Goal: Task Accomplishment & Management: Manage account settings

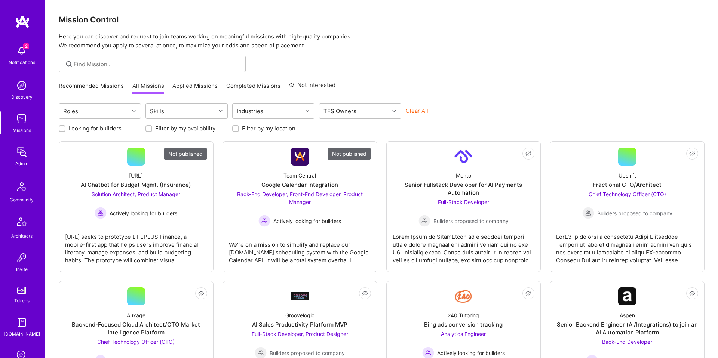
click at [386, 122] on div "Looking for builders Filter by my availability Filter by my location" at bounding box center [382, 127] width 646 height 12
click at [381, 111] on div "TFS Owners" at bounding box center [354, 111] width 70 height 15
type input "sha"
click at [375, 134] on div "[PERSON_NAME]" at bounding box center [359, 130] width 73 height 8
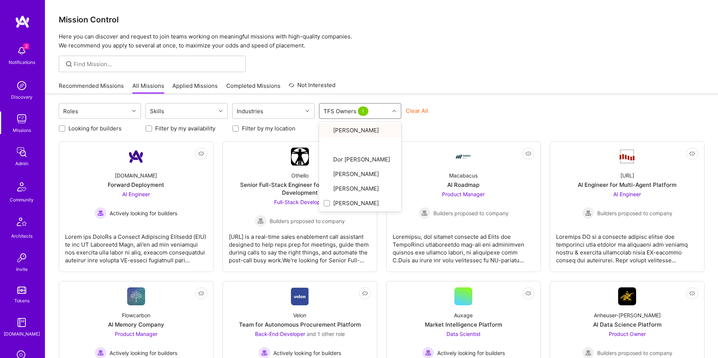
click at [478, 85] on div "Recommended Missions All Missions Applied Missions Completed Missions Not Inter…" at bounding box center [382, 86] width 646 height 16
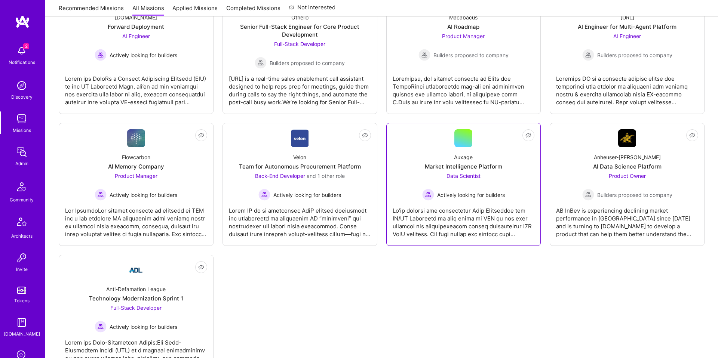
scroll to position [160, 0]
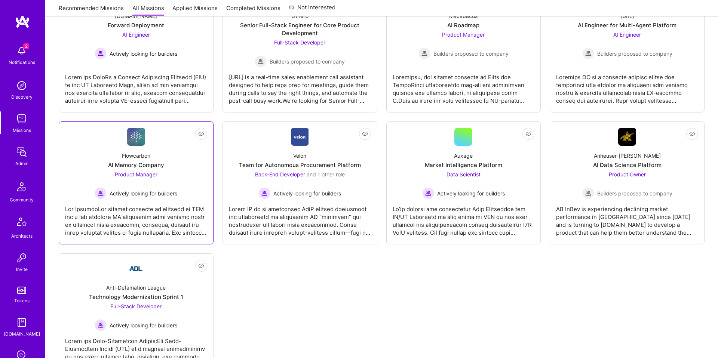
click at [170, 170] on div "Flowcarbon AI Memory Company Product Manager Actively looking for builders" at bounding box center [136, 172] width 142 height 53
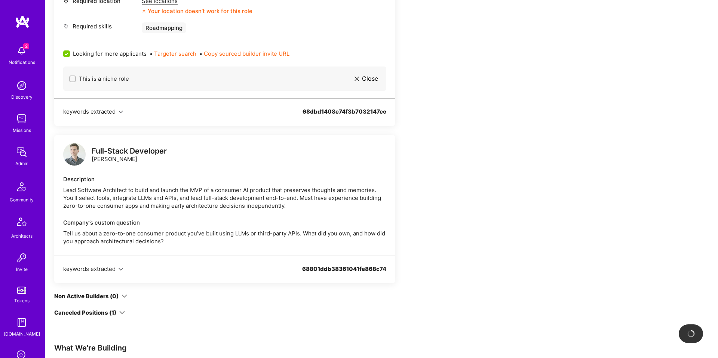
scroll to position [317, 0]
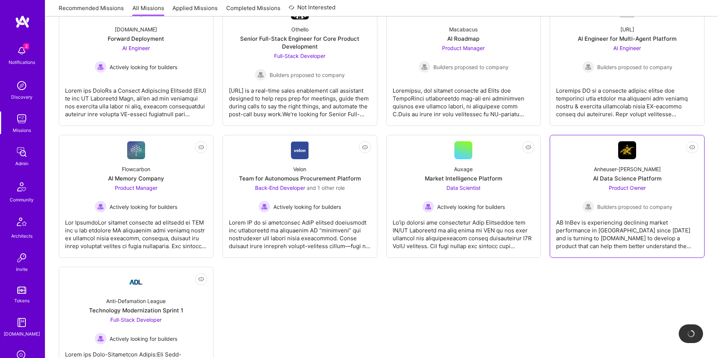
scroll to position [96, 0]
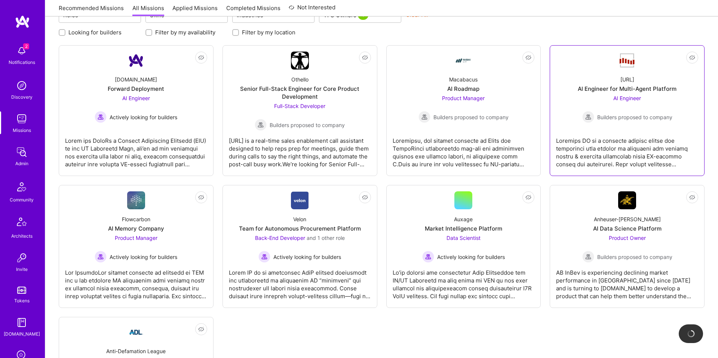
click at [614, 108] on div "AI Engineer Builders proposed to company" at bounding box center [627, 108] width 90 height 29
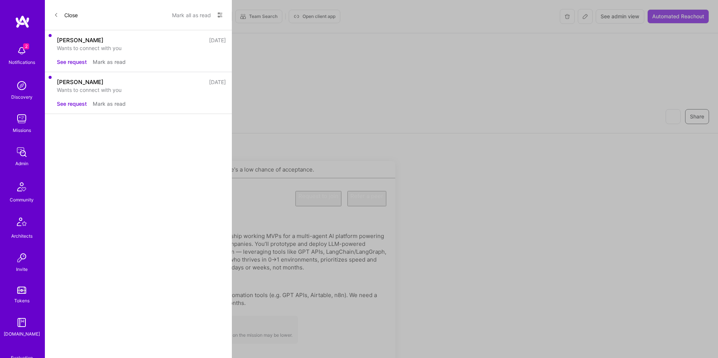
scroll to position [96, 0]
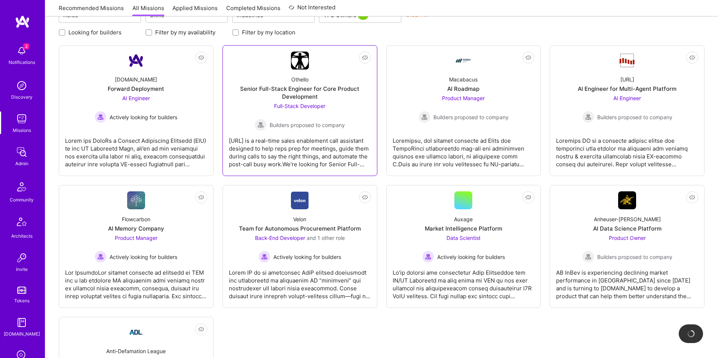
click at [345, 154] on div "[URL] is a real-time sales enablement call assistant designed to help reps prep…" at bounding box center [300, 149] width 142 height 37
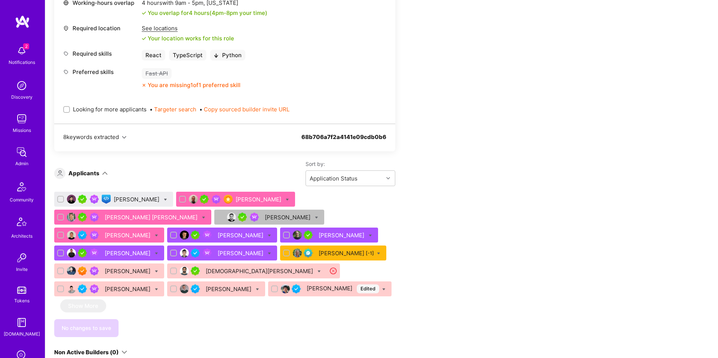
scroll to position [359, 0]
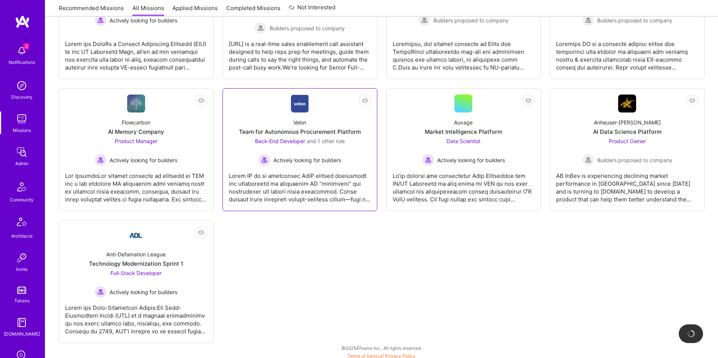
scroll to position [195, 0]
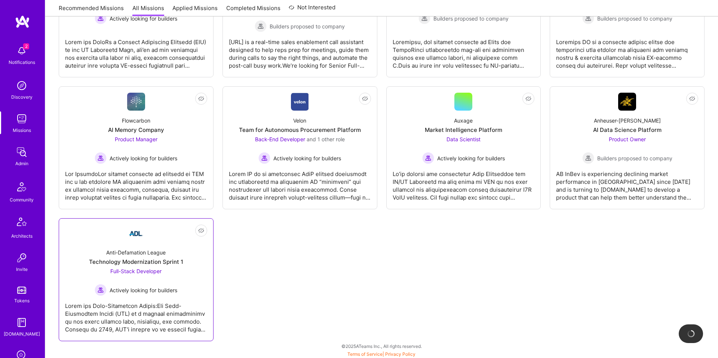
click at [154, 288] on span "Actively looking for builders" at bounding box center [144, 290] width 68 height 8
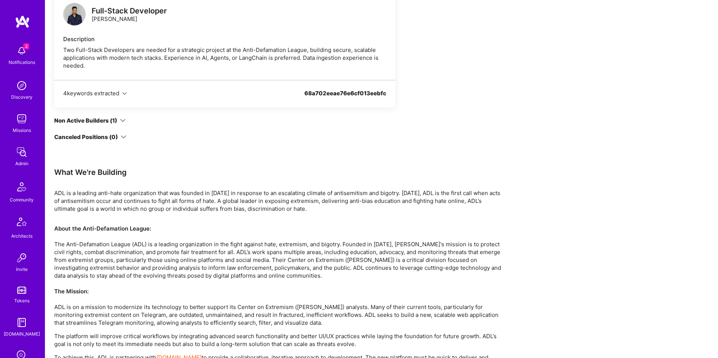
scroll to position [1050, 0]
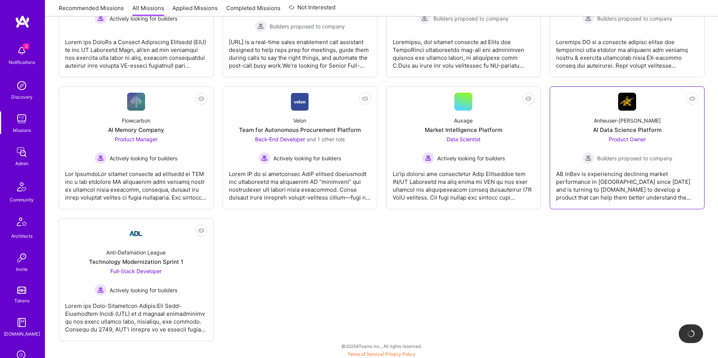
scroll to position [125, 0]
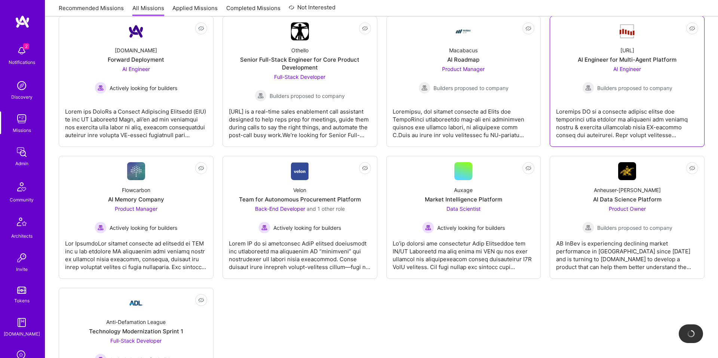
click at [638, 98] on link "Not Interested [URL] AI Engineer for Multi-Agent Platform AI Engineer Builders …" at bounding box center [627, 81] width 142 height 118
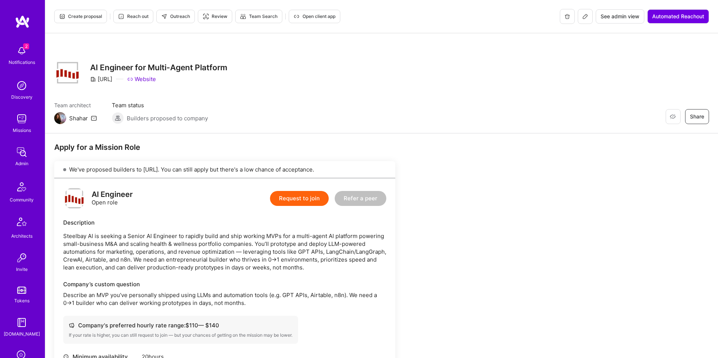
click at [112, 78] on div "[URL]" at bounding box center [101, 79] width 22 height 8
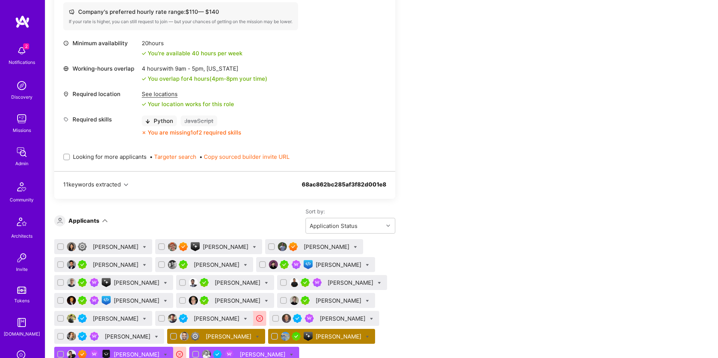
scroll to position [574, 0]
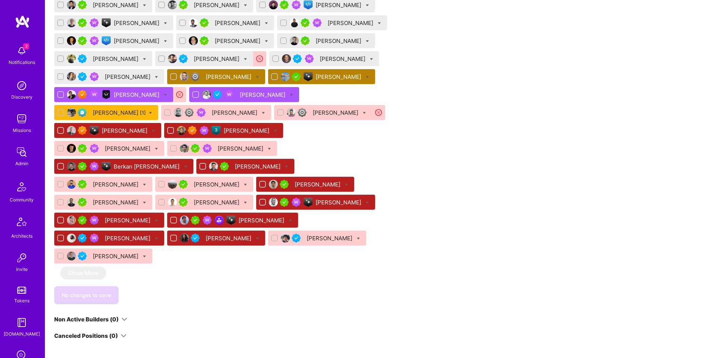
click at [126, 217] on div "[PERSON_NAME]" at bounding box center [128, 221] width 47 height 8
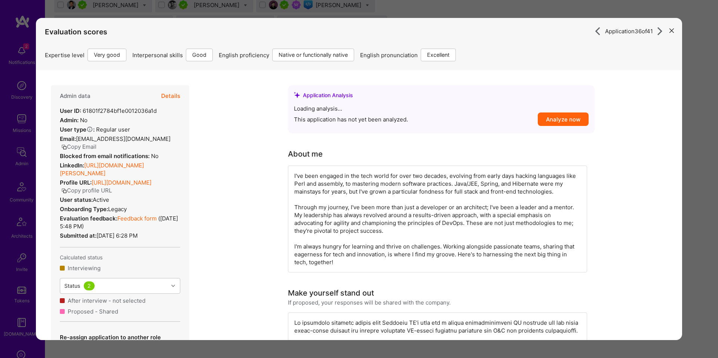
click at [178, 92] on button "Details" at bounding box center [170, 96] width 19 height 22
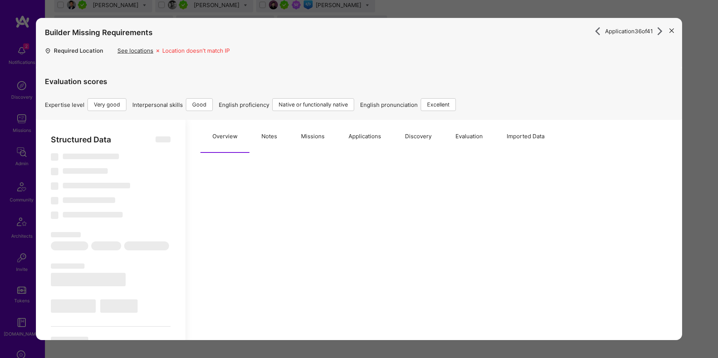
click at [252, 140] on button "Notes" at bounding box center [269, 136] width 40 height 33
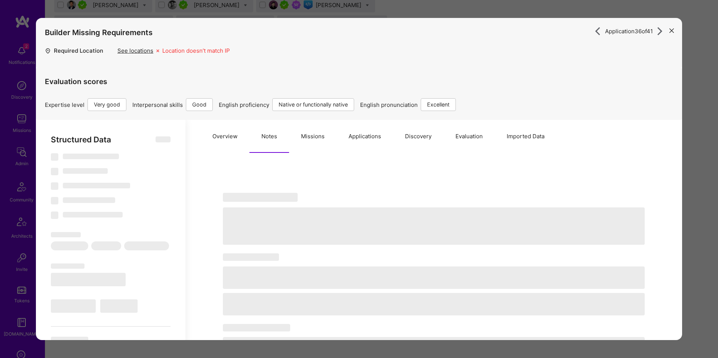
select select "Right Now"
select select "5"
select select "4"
select select "7"
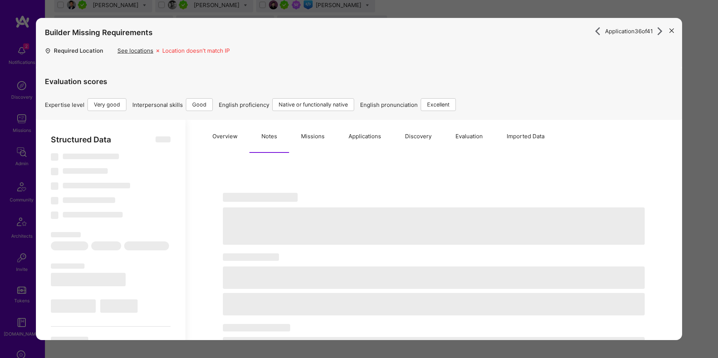
select select "PL"
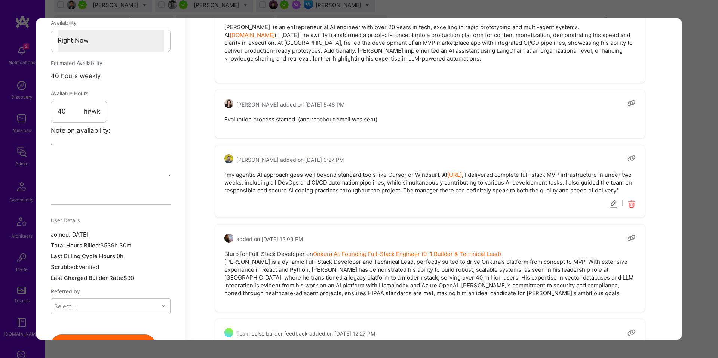
scroll to position [499, 0]
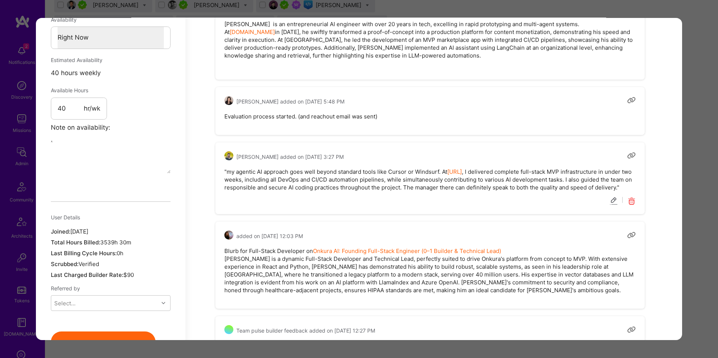
click at [702, 165] on div "Application 36 of 41 Builder Missing Requirements Required Location See locatio…" at bounding box center [359, 179] width 718 height 358
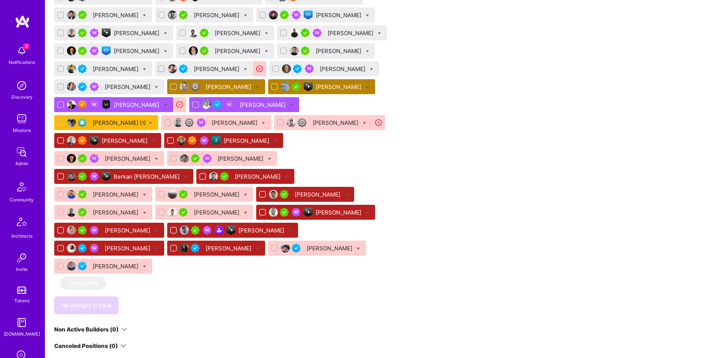
scroll to position [536, 0]
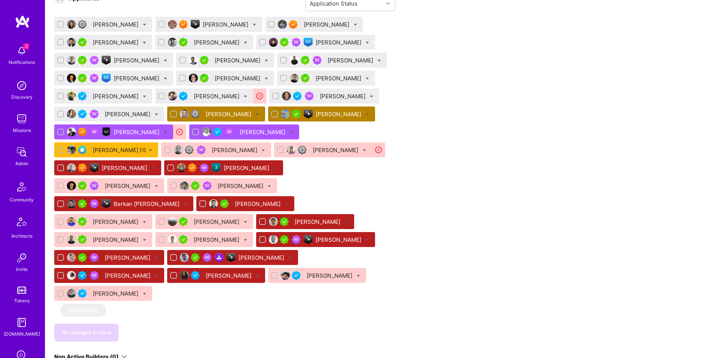
click at [328, 236] on div "[PERSON_NAME]" at bounding box center [339, 240] width 47 height 8
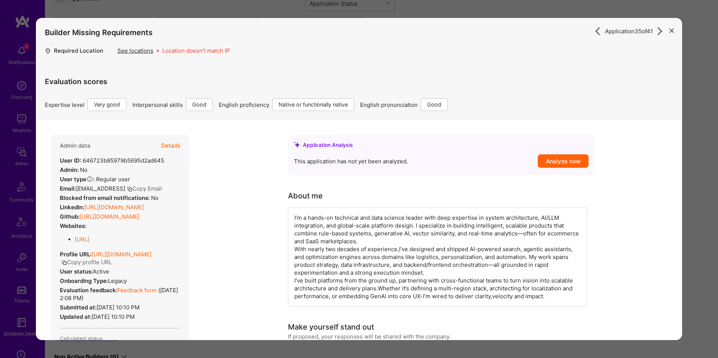
click at [169, 144] on button "Details" at bounding box center [170, 146] width 19 height 22
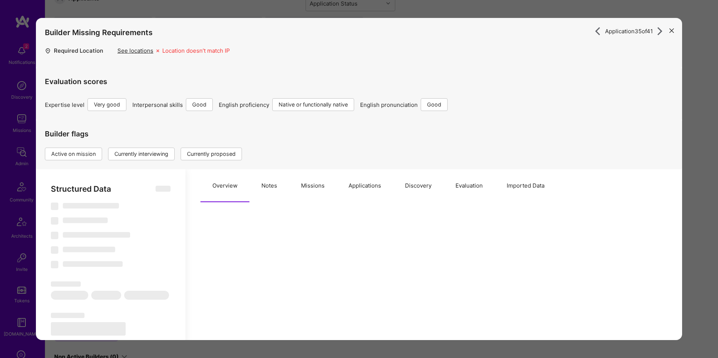
click at [265, 184] on button "Notes" at bounding box center [269, 185] width 40 height 33
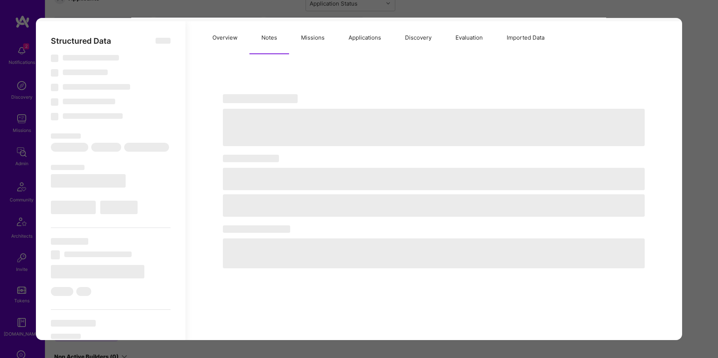
scroll to position [94, 0]
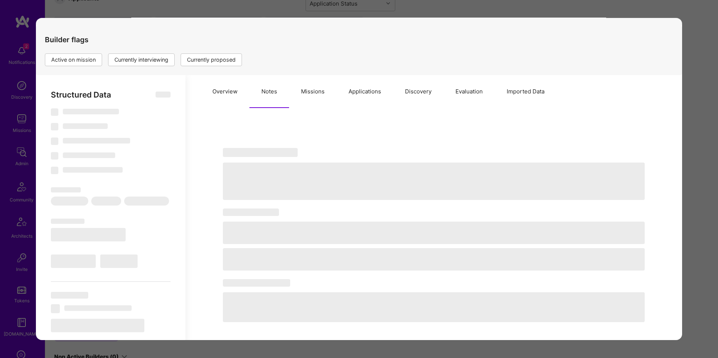
type textarea "x"
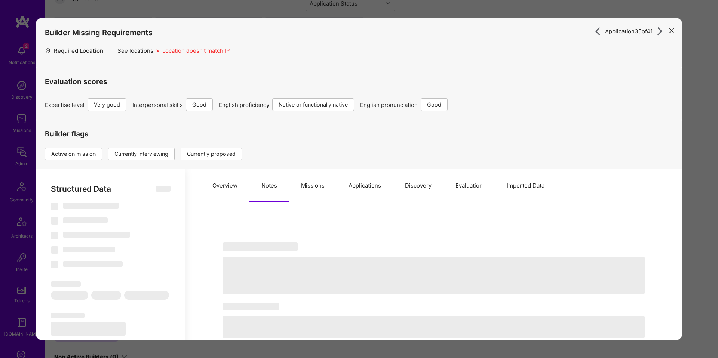
select select "Right Now"
select select "5"
select select "4"
select select "7"
select select "6"
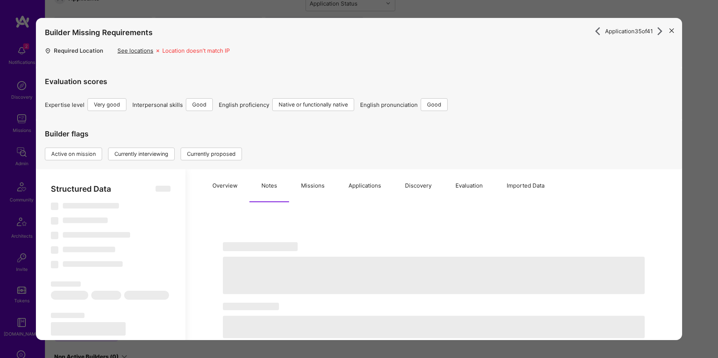
select select "US"
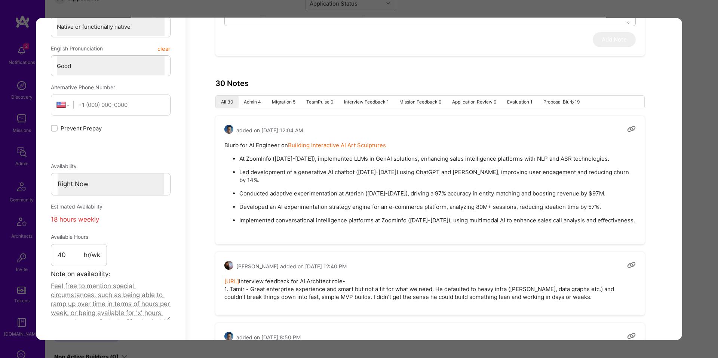
scroll to position [417, 0]
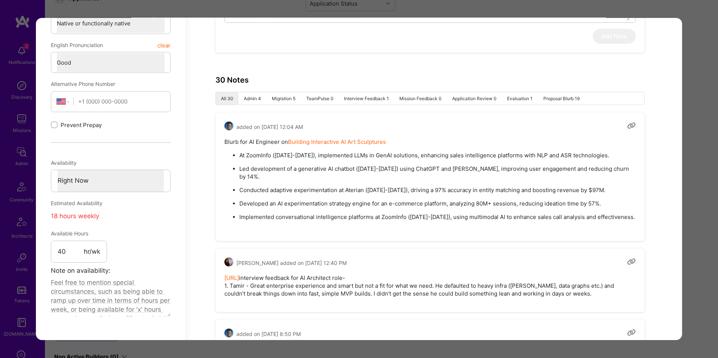
click at [344, 279] on pre "[URL] interview feedback for AI Architect role- 1. Tamir - Great enterprise exp…" at bounding box center [429, 286] width 411 height 24
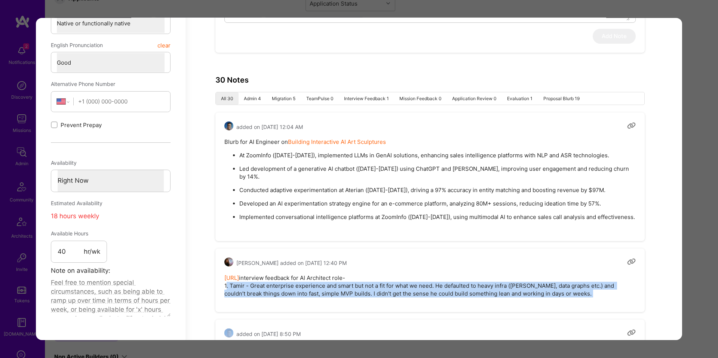
click at [344, 279] on pre "[URL] interview feedback for AI Architect role- 1. Tamir - Great enterprise exp…" at bounding box center [429, 286] width 411 height 24
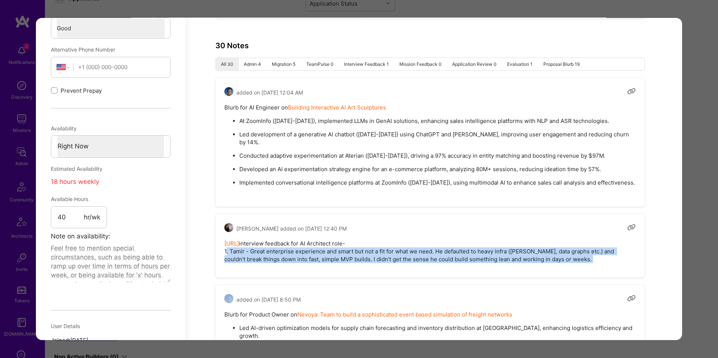
scroll to position [452, 0]
click at [366, 239] on pre "[URL] interview feedback for AI Architect role- 1. Tamir - Great enterprise exp…" at bounding box center [429, 251] width 411 height 24
copy pre "[URL] interview feedback for AI Architect role- 1. Tamir - Great enterprise exp…"
click at [462, 248] on pre "[URL] interview feedback for AI Architect role- 1. Tamir - Great enterprise exp…" at bounding box center [429, 251] width 411 height 24
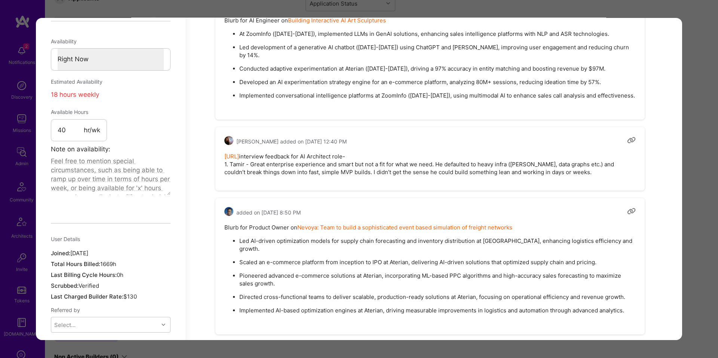
scroll to position [540, 0]
click at [699, 208] on div "Application 35 of 41 Builder Missing Requirements Required Location See locatio…" at bounding box center [359, 179] width 718 height 358
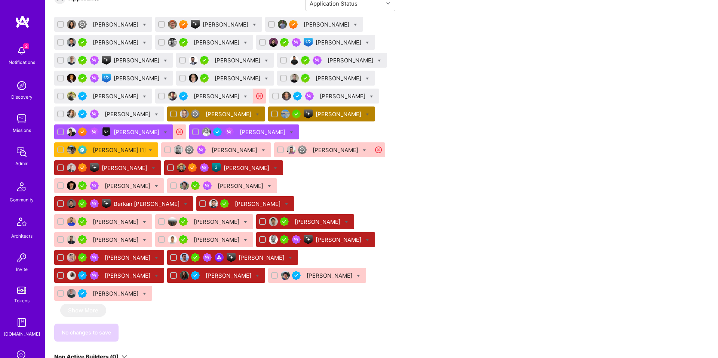
click at [246, 254] on div "[PERSON_NAME]" at bounding box center [262, 258] width 47 height 8
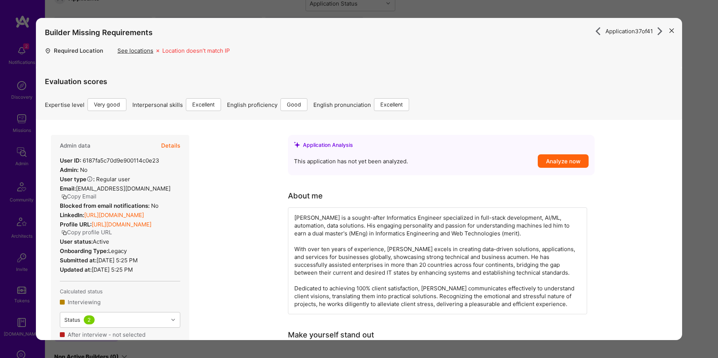
click at [171, 95] on div "Evaluation scores Expertise level Very good Interpersonal skills Excellent Engl…" at bounding box center [359, 89] width 628 height 43
click at [171, 142] on button "Details" at bounding box center [170, 146] width 19 height 22
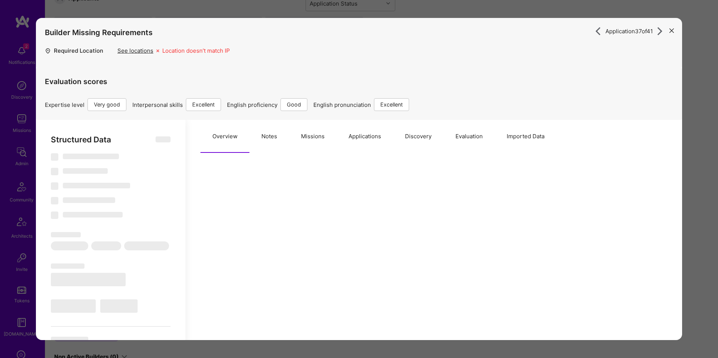
click at [289, 134] on button "Missions" at bounding box center [312, 136] width 47 height 33
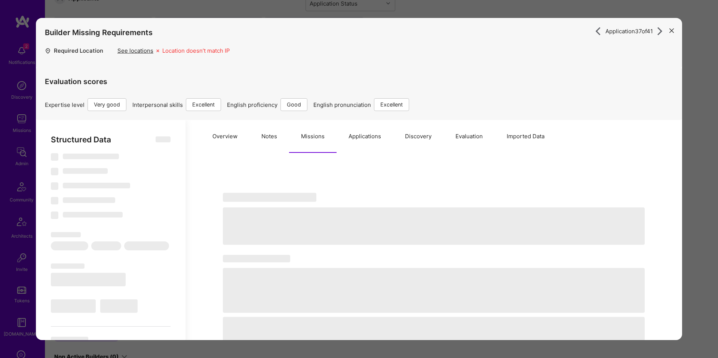
click at [270, 137] on button "Notes" at bounding box center [269, 136] width 40 height 33
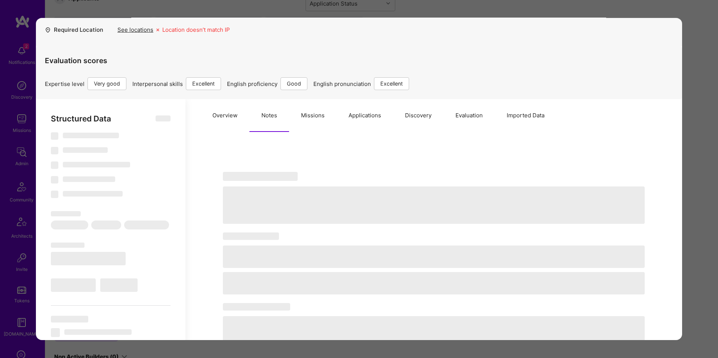
scroll to position [38, 0]
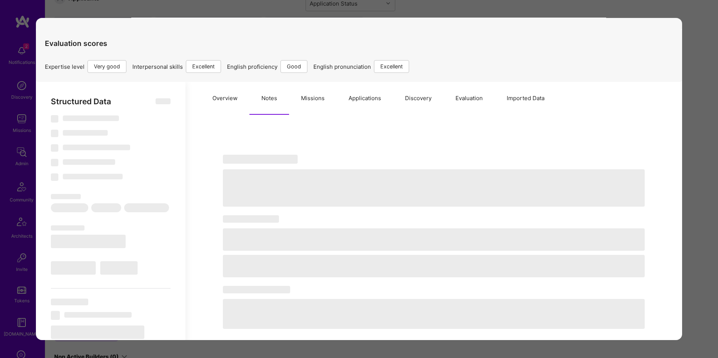
type textarea "x"
select select "Right Now"
select select "5"
select select "7"
select select "6"
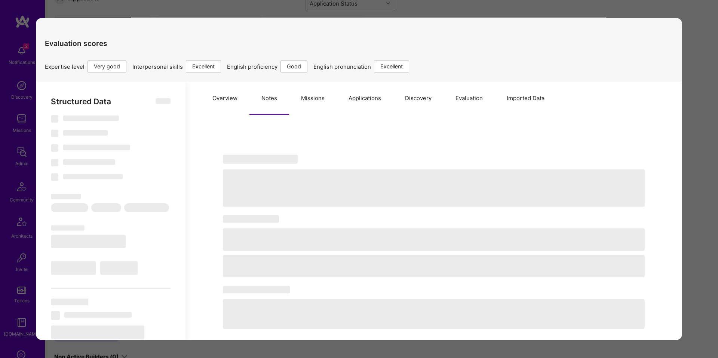
select select "7"
select select "PT"
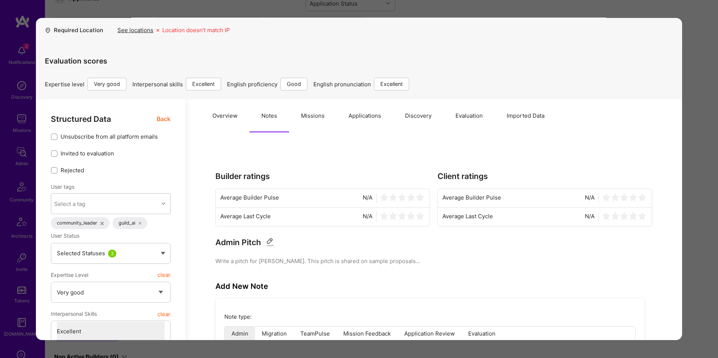
scroll to position [0, 0]
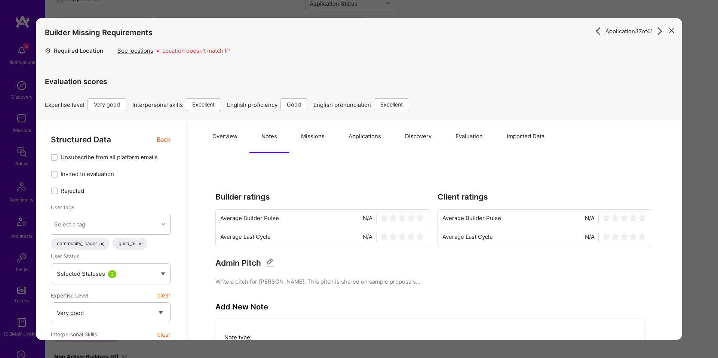
click at [315, 13] on div "Application 37 of 41 Builder Missing Requirements Required Location See locatio…" at bounding box center [359, 179] width 718 height 358
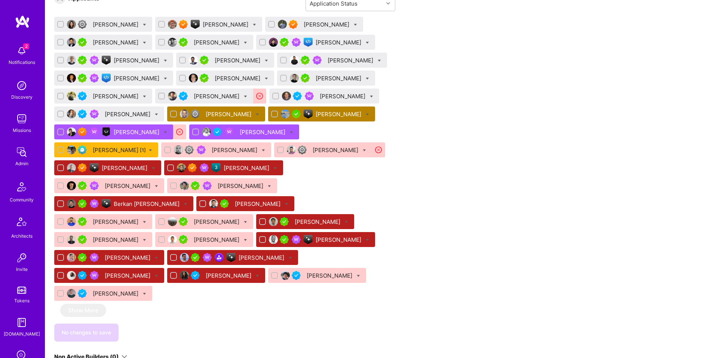
click at [289, 254] on div at bounding box center [290, 258] width 3 height 8
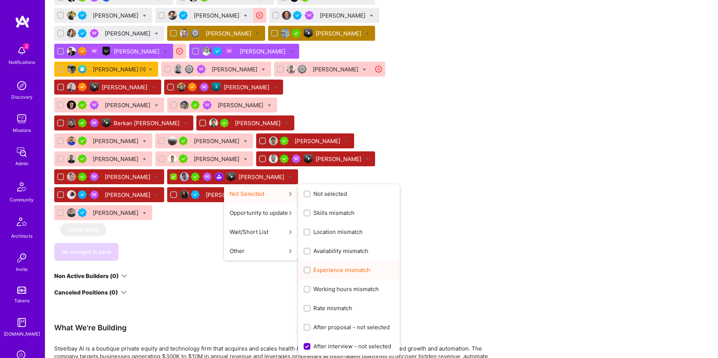
scroll to position [618, 0]
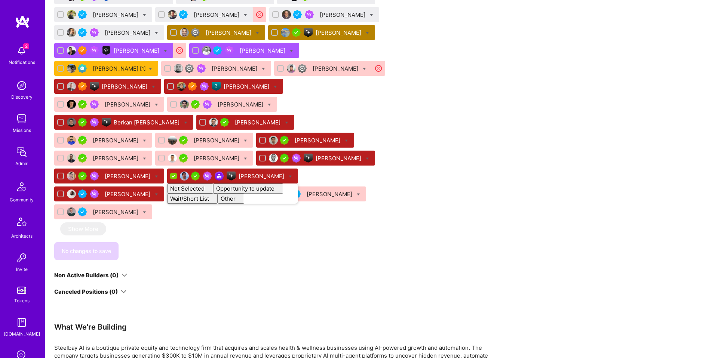
click at [459, 107] on div "Apply for a Mission Role We've proposed builders to [URL]. You can still apply …" at bounding box center [278, 219] width 449 height 1389
click at [171, 173] on input "checkbox" at bounding box center [174, 176] width 7 height 7
checkbox input "false"
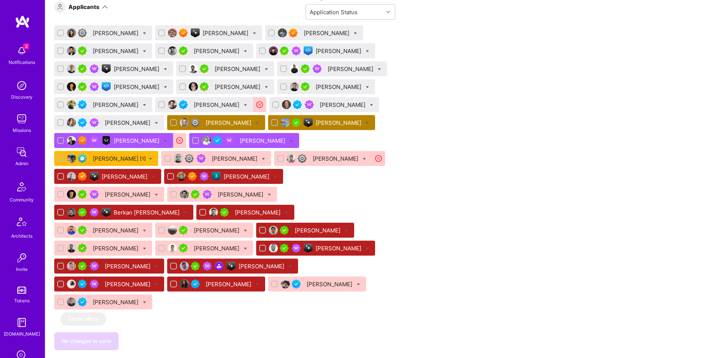
scroll to position [529, 0]
